Goal: Transaction & Acquisition: Purchase product/service

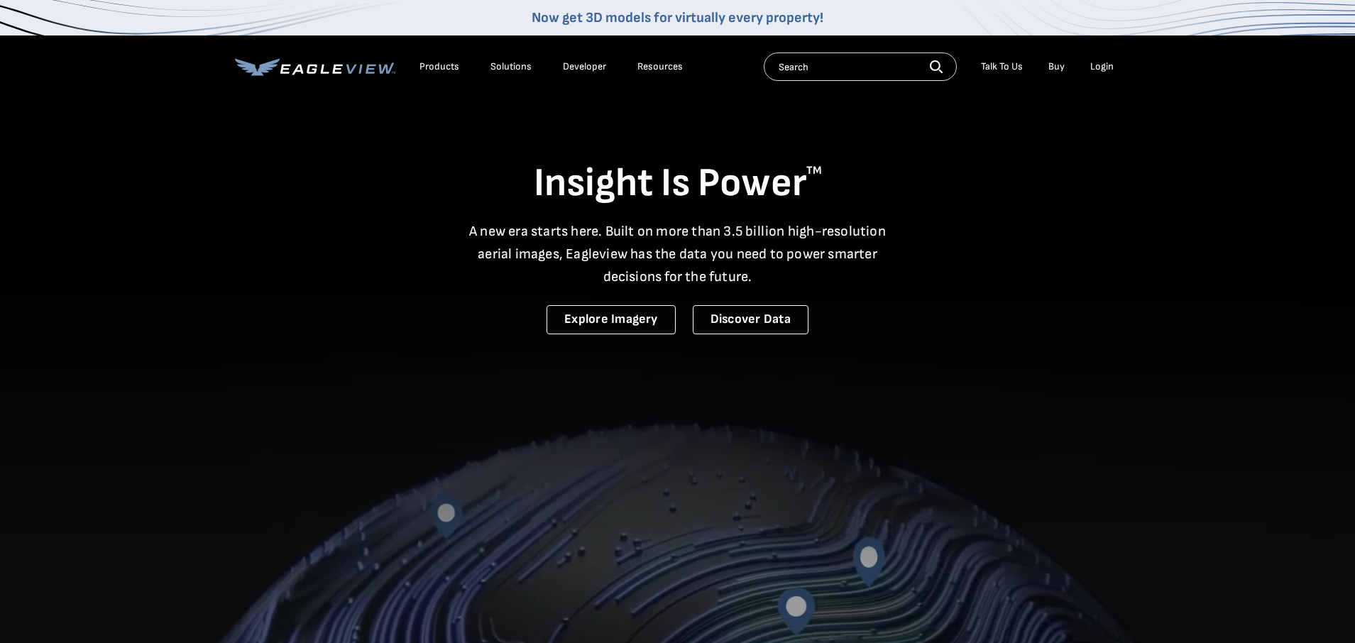
click at [1106, 66] on div "Login" at bounding box center [1101, 66] width 23 height 13
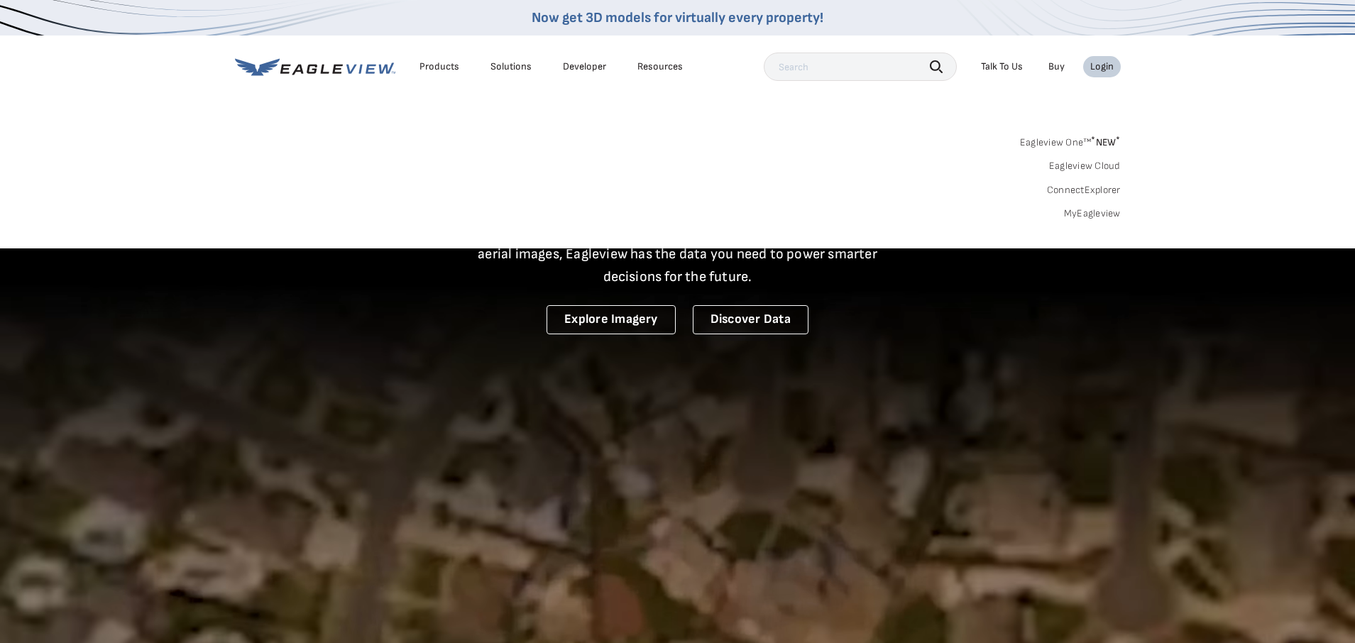
click at [1106, 66] on div "Login" at bounding box center [1101, 66] width 23 height 13
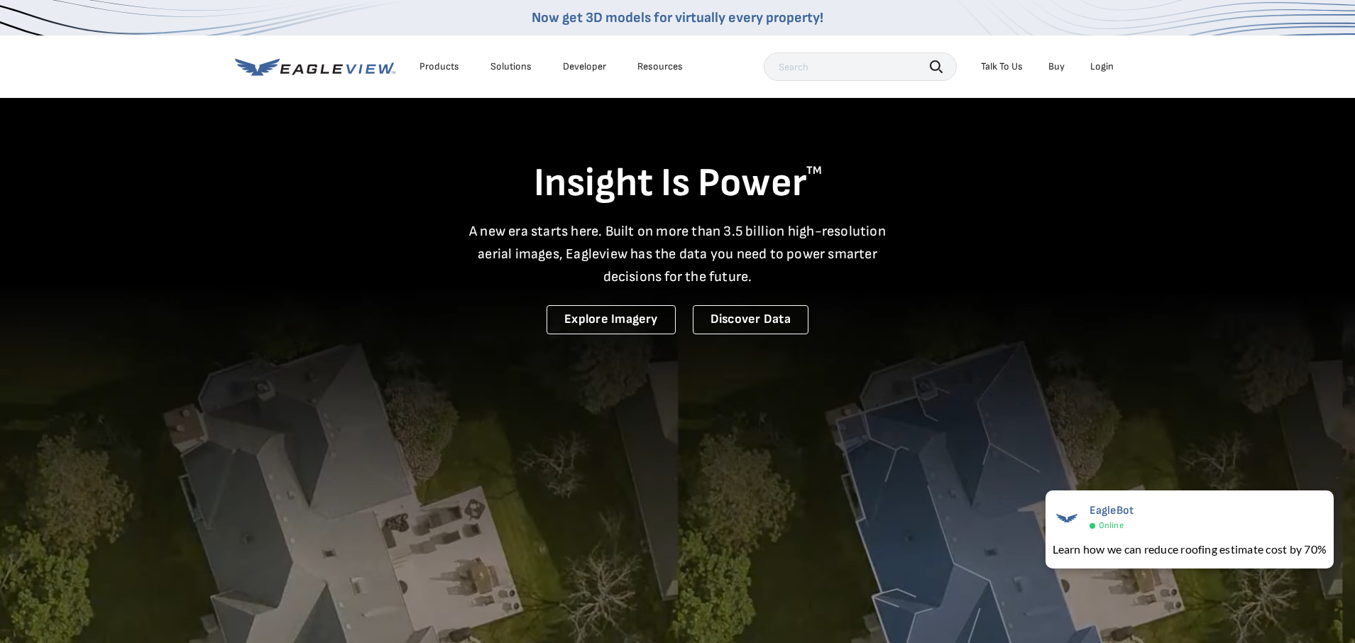
click at [1100, 63] on div "Login" at bounding box center [1101, 66] width 23 height 13
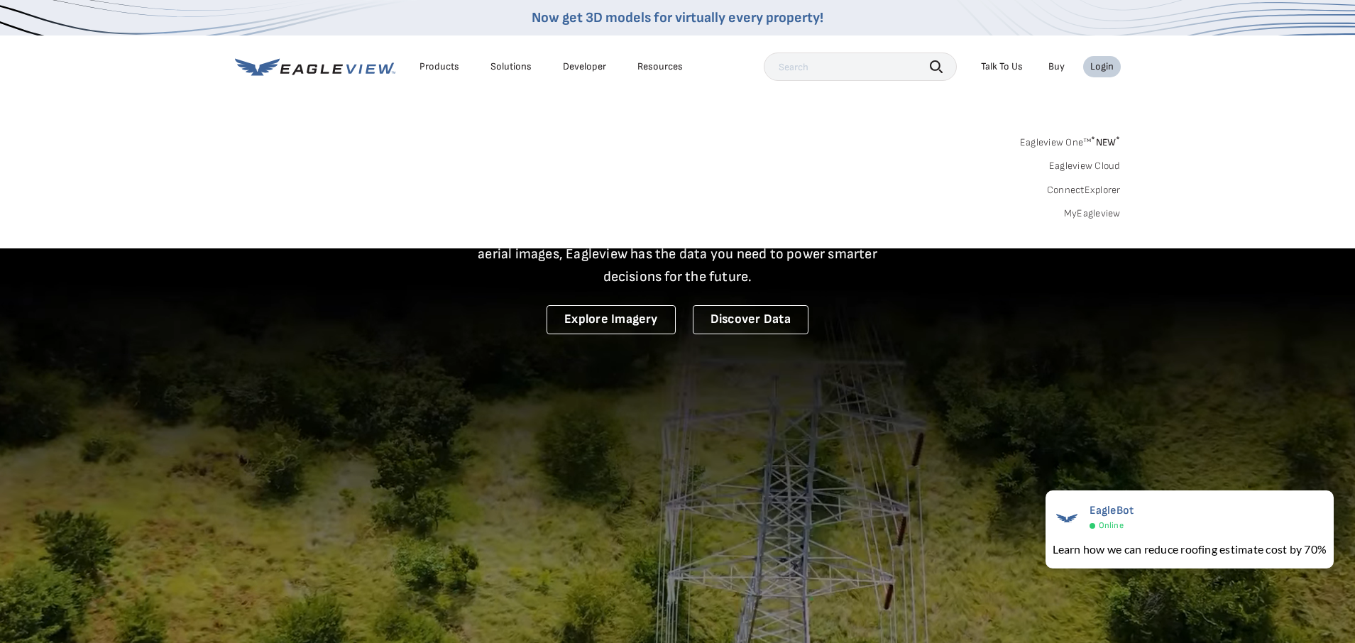
click at [1098, 216] on link "MyEagleview" at bounding box center [1092, 213] width 57 height 13
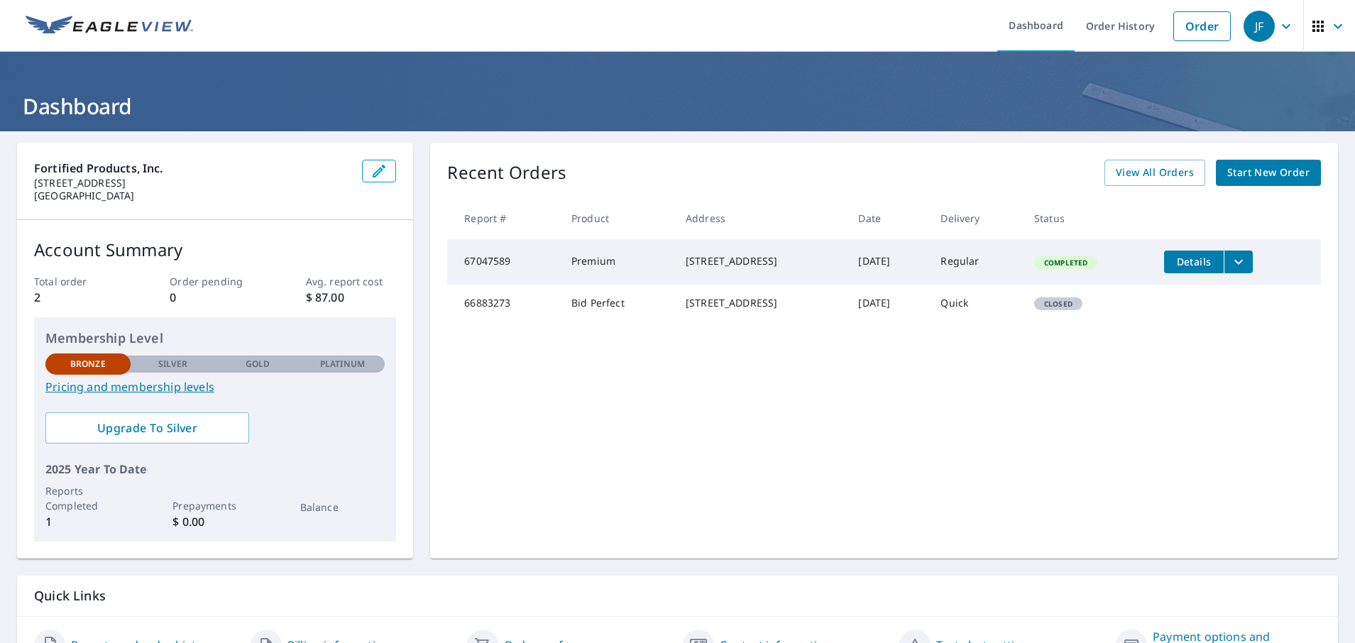
click at [590, 265] on td "Premium" at bounding box center [617, 261] width 114 height 45
click at [1268, 177] on span "Start New Order" at bounding box center [1268, 173] width 82 height 18
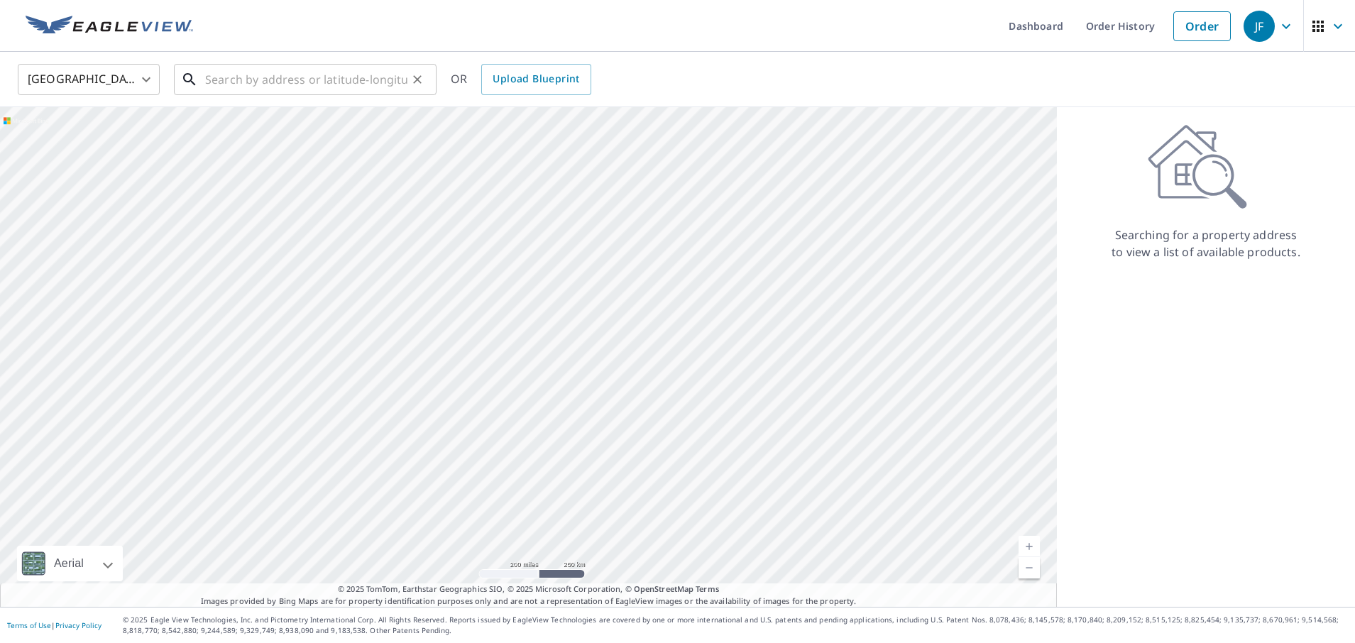
click at [383, 82] on input "text" at bounding box center [306, 80] width 202 height 40
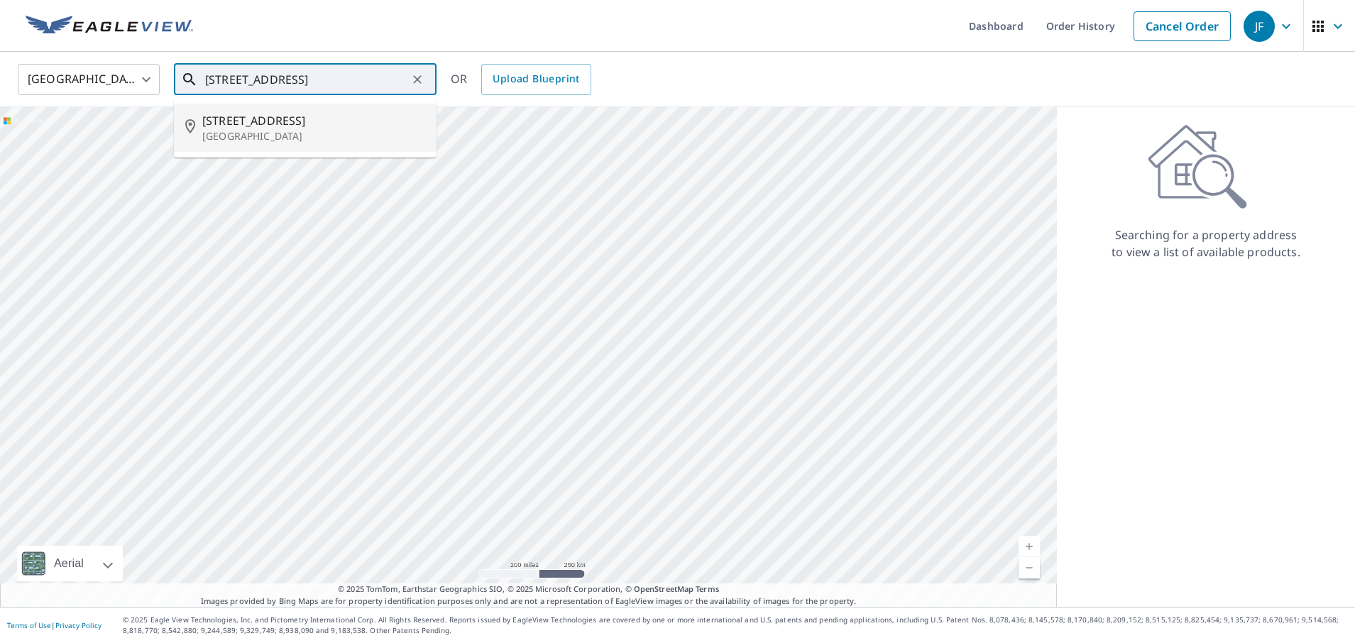
click at [235, 116] on span "[STREET_ADDRESS]" at bounding box center [313, 120] width 223 height 17
type input "[STREET_ADDRESS]"
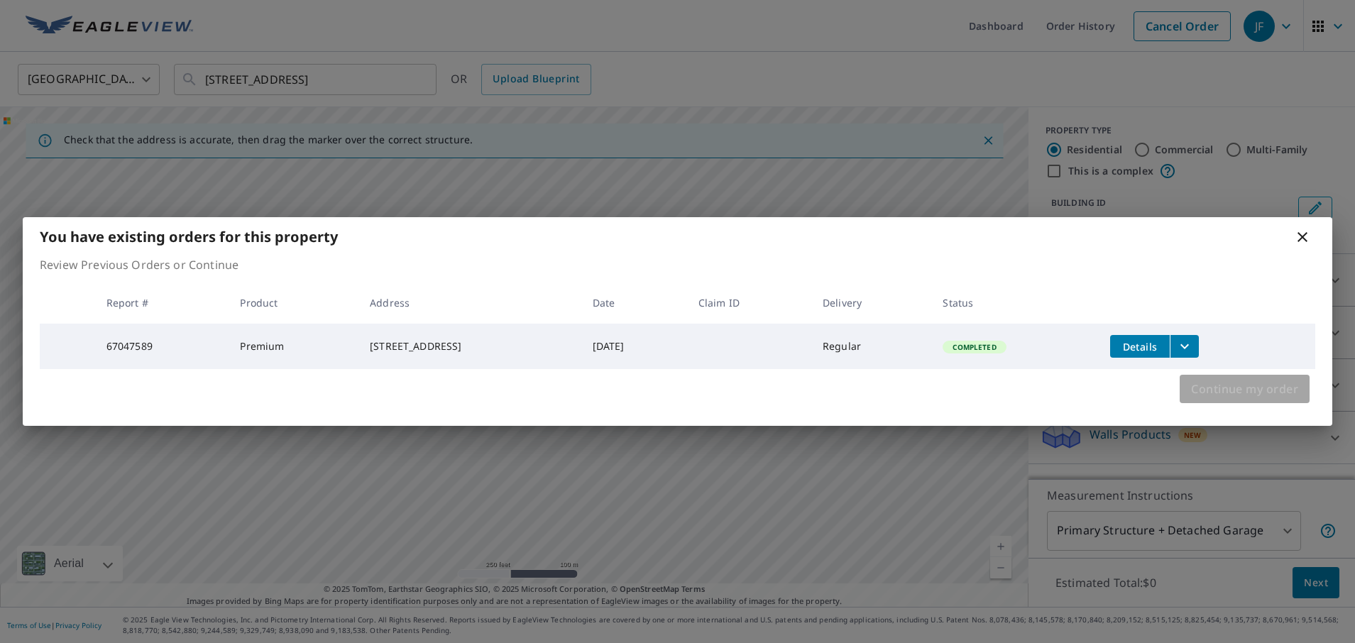
click at [1228, 399] on span "Continue my order" at bounding box center [1244, 389] width 107 height 20
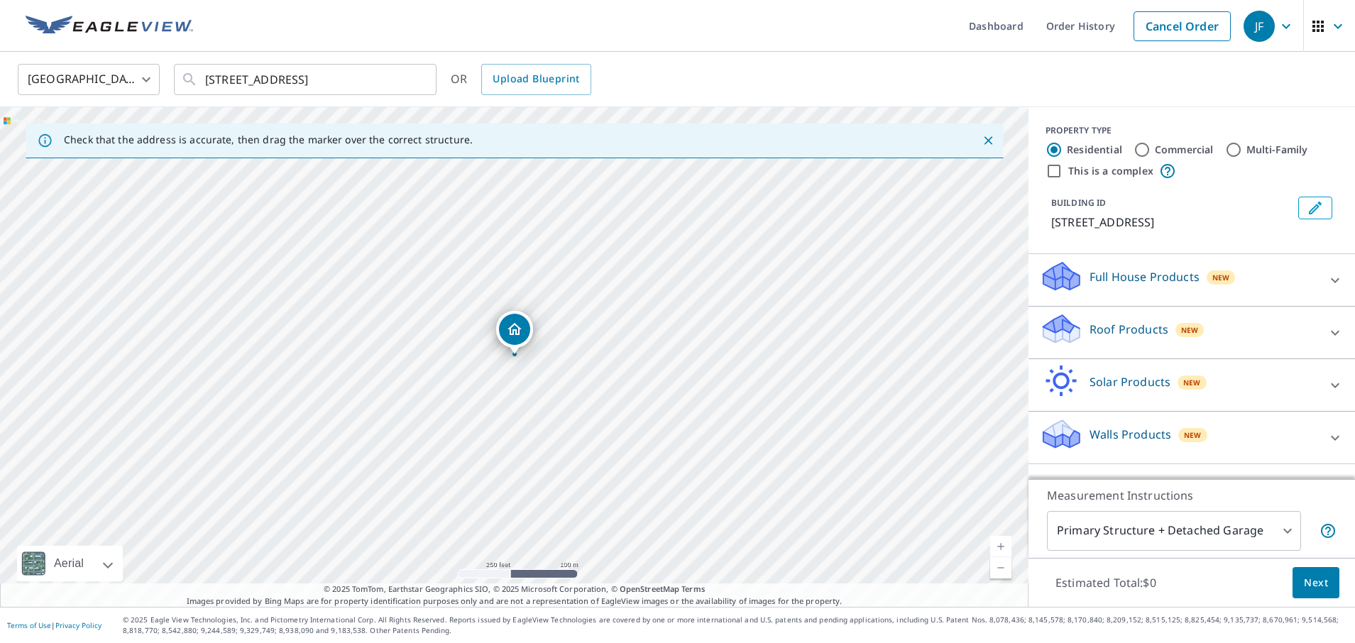
click at [1154, 339] on div "Roof Products New" at bounding box center [1179, 332] width 278 height 40
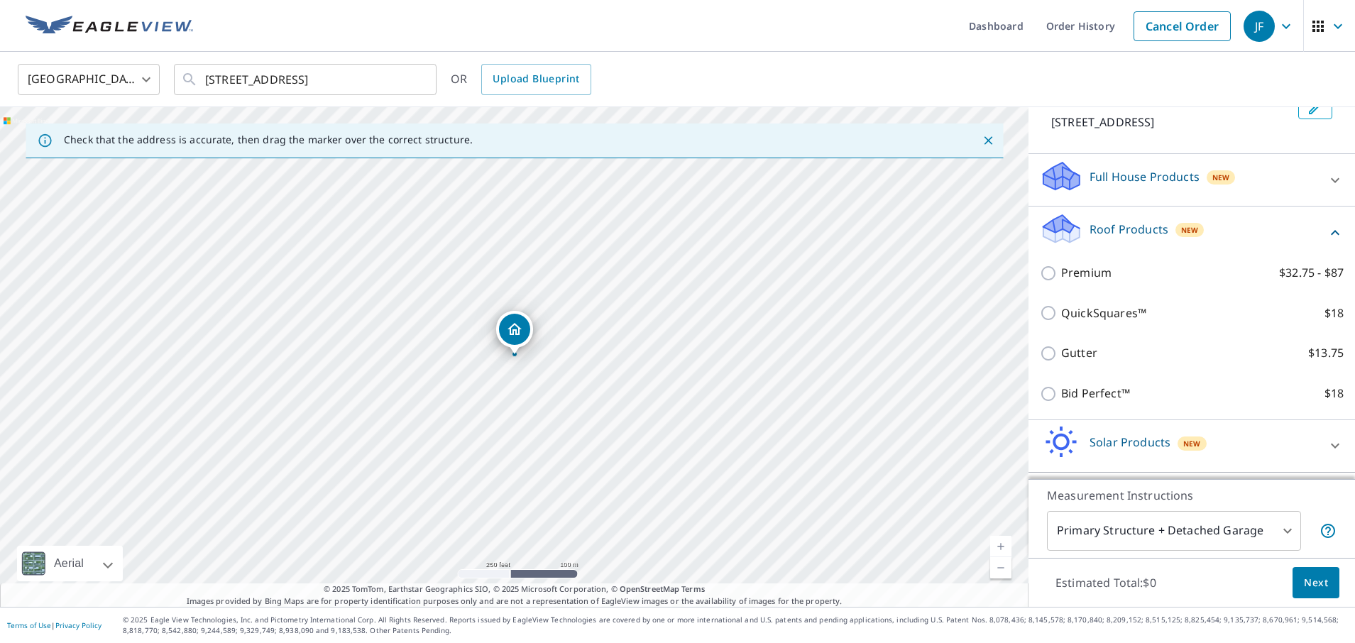
scroll to position [106, 0]
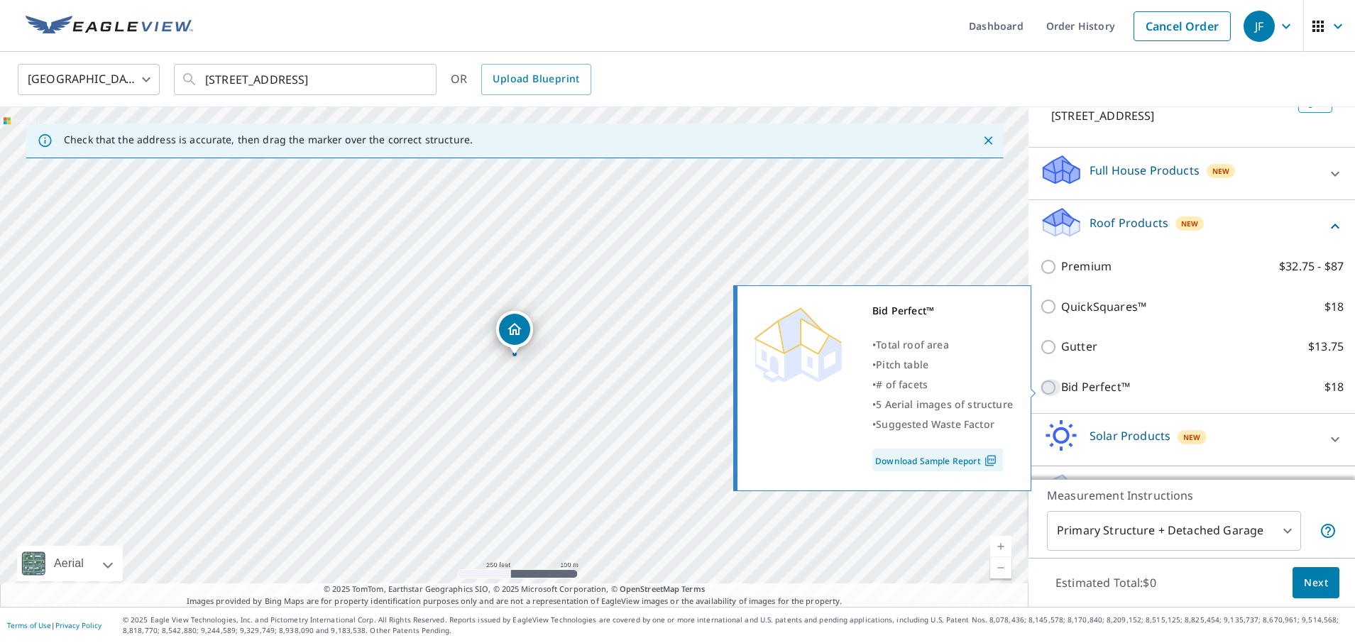
click at [1054, 388] on input "Bid Perfect™ $18" at bounding box center [1050, 387] width 21 height 17
checkbox input "true"
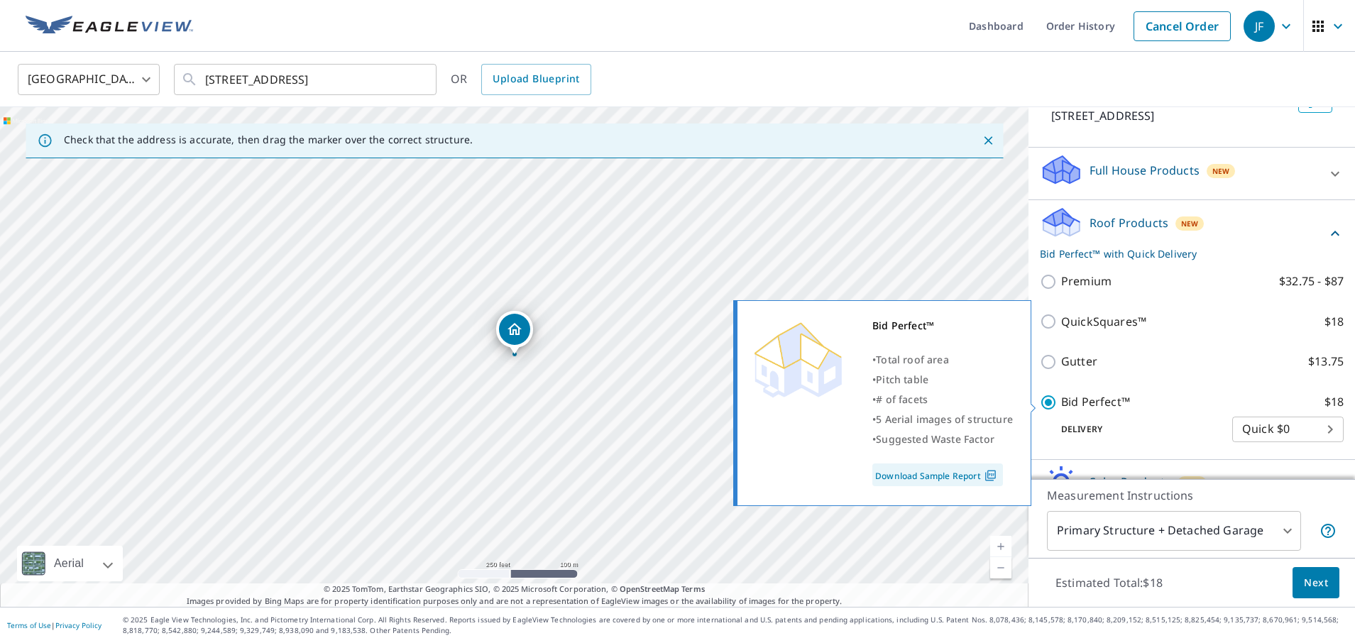
click at [980, 476] on link "Download Sample Report" at bounding box center [937, 475] width 131 height 23
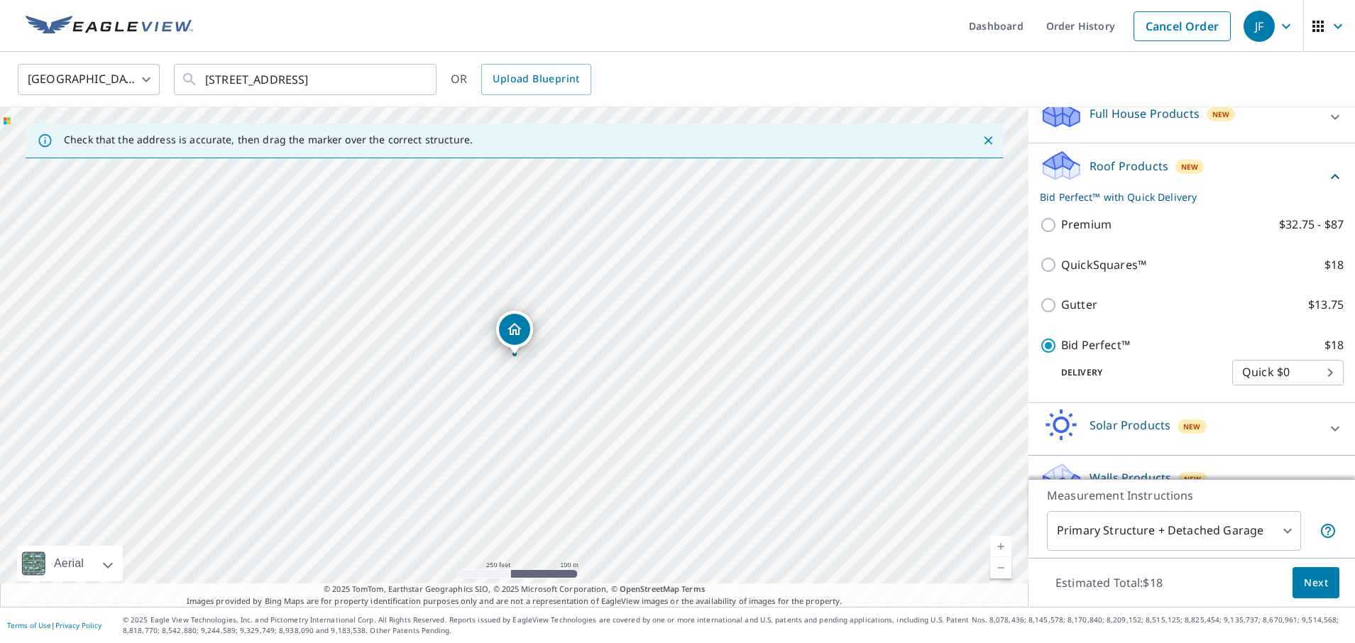
scroll to position [163, 0]
click at [1330, 378] on body "JF JF Dashboard Order History Cancel Order JF [GEOGRAPHIC_DATA] [GEOGRAPHIC_DAT…" at bounding box center [677, 321] width 1355 height 643
click at [1330, 378] on li "Quick $0" at bounding box center [1287, 375] width 111 height 26
click at [1282, 371] on body "JF JF Dashboard Order History Cancel Order JF [GEOGRAPHIC_DATA] [GEOGRAPHIC_DAT…" at bounding box center [677, 321] width 1355 height 643
click at [1200, 365] on div at bounding box center [677, 321] width 1355 height 643
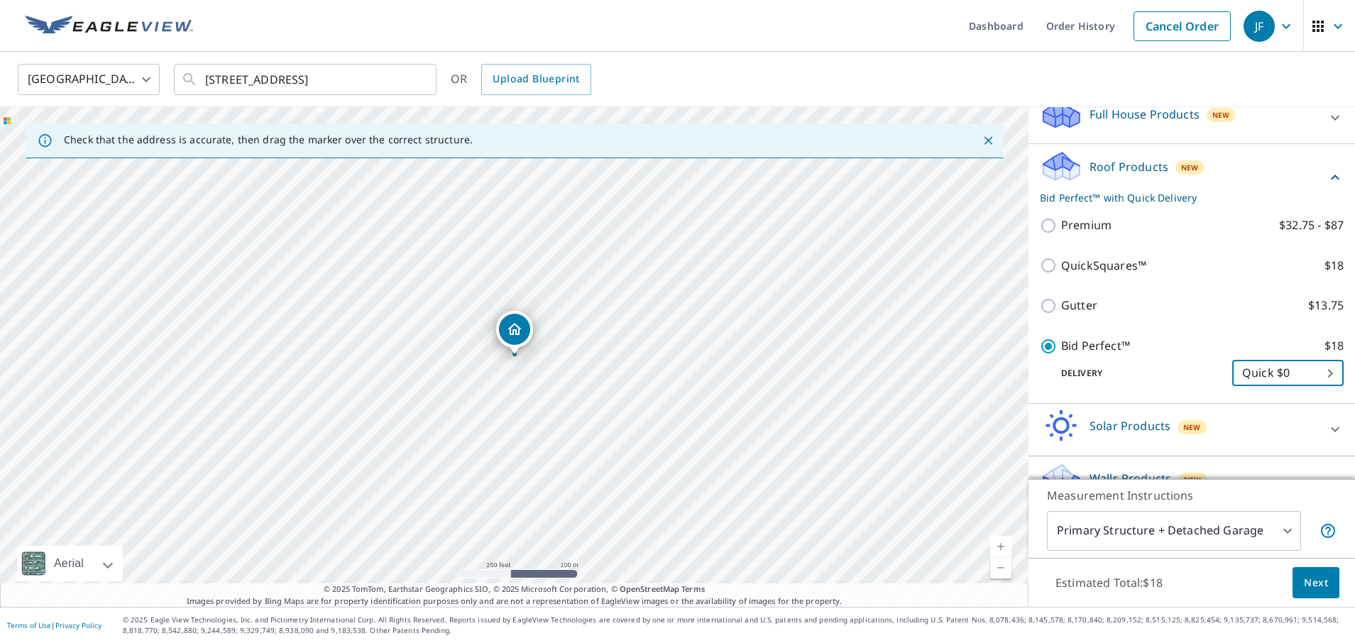
scroll to position [194, 0]
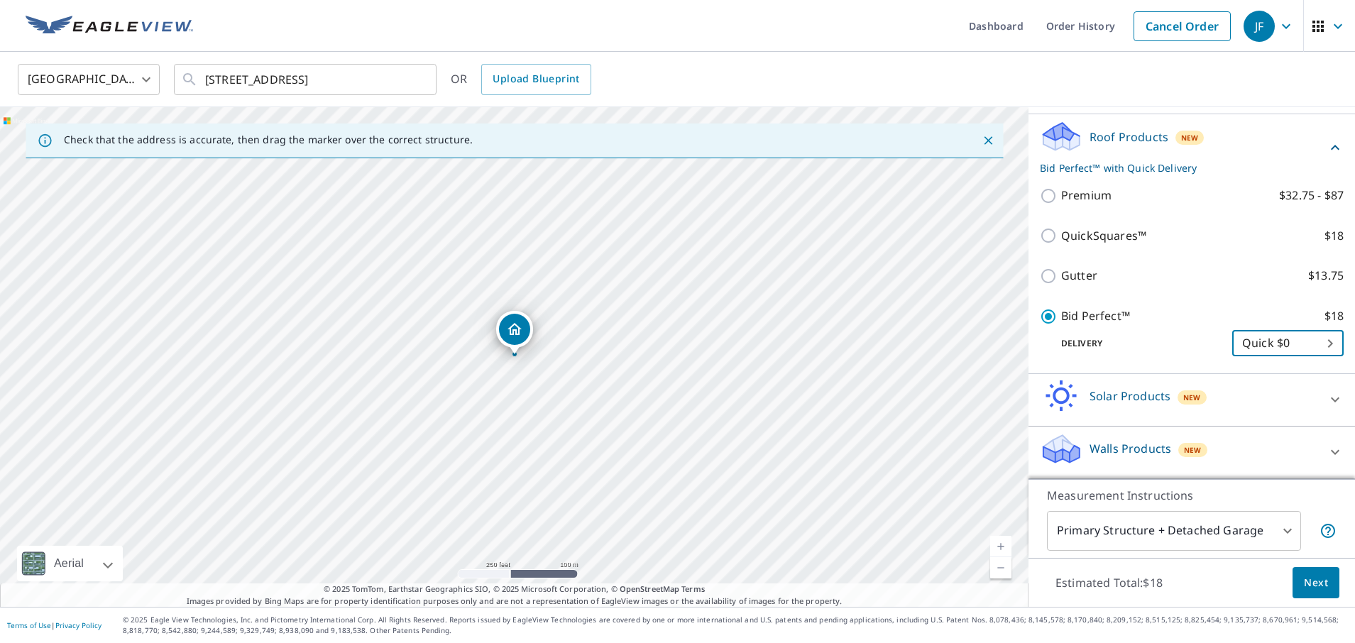
click at [1323, 581] on span "Next" at bounding box center [1316, 583] width 24 height 18
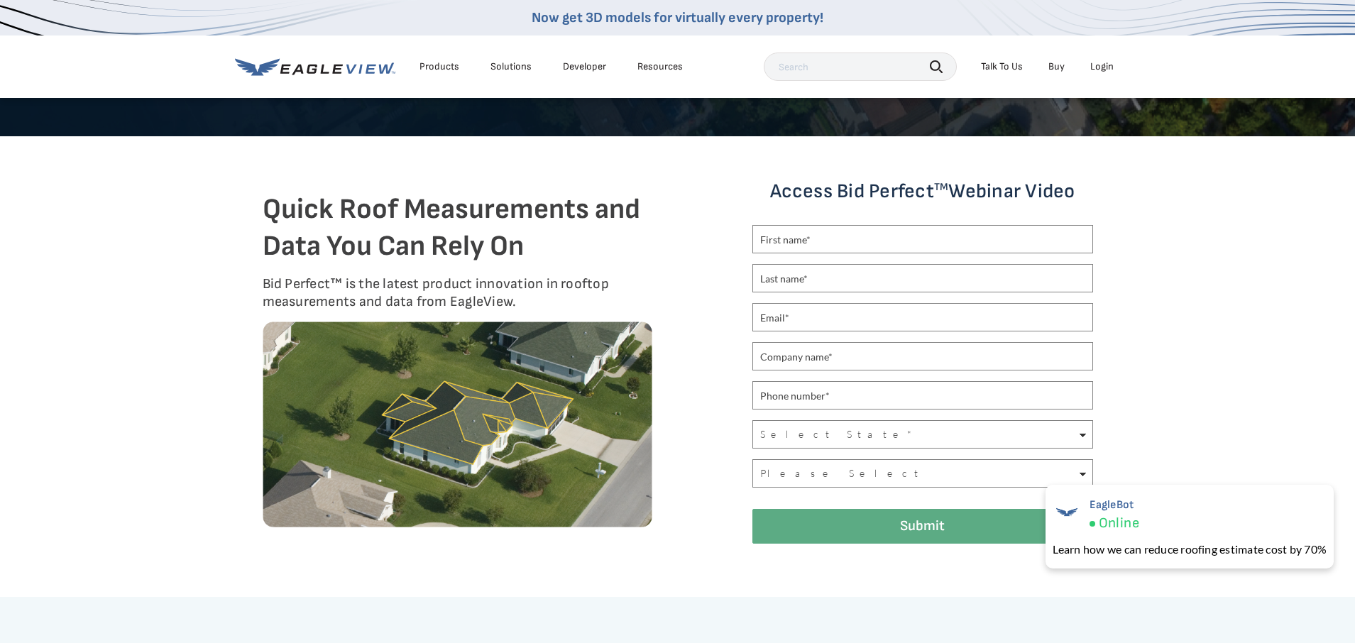
scroll to position [312, 0]
